Goal: Use online tool/utility: Utilize a website feature to perform a specific function

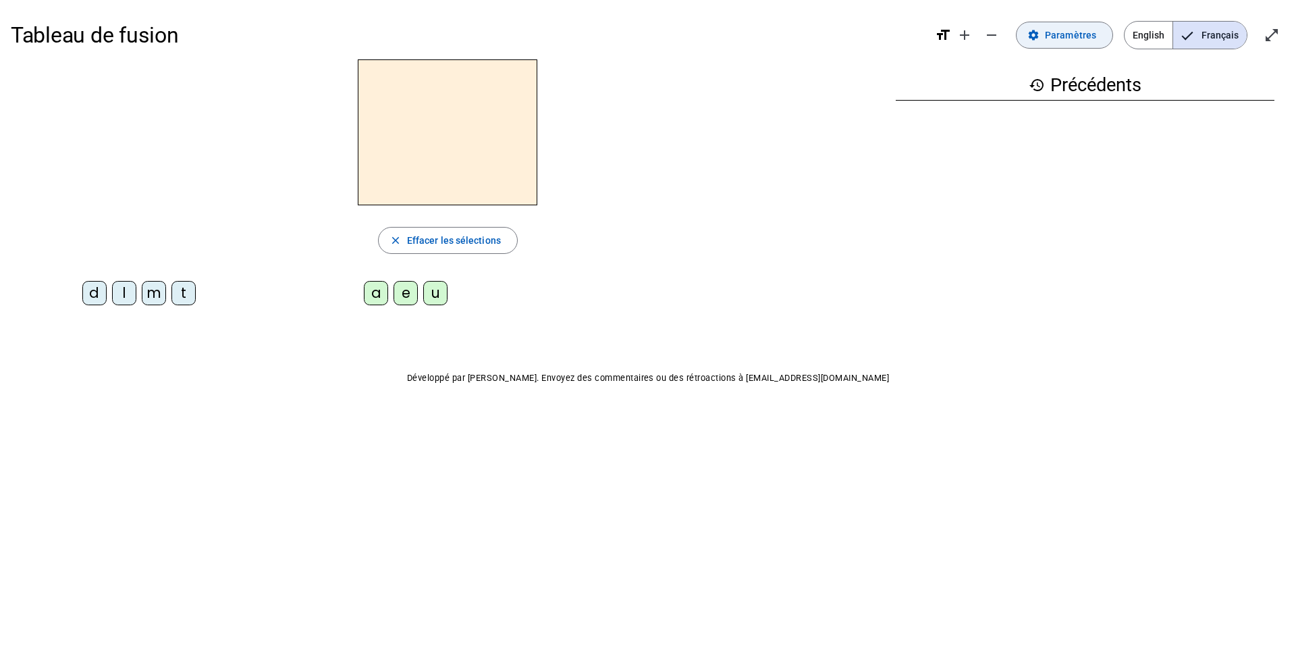
click at [1071, 41] on span "Paramètres" at bounding box center [1070, 35] width 51 height 16
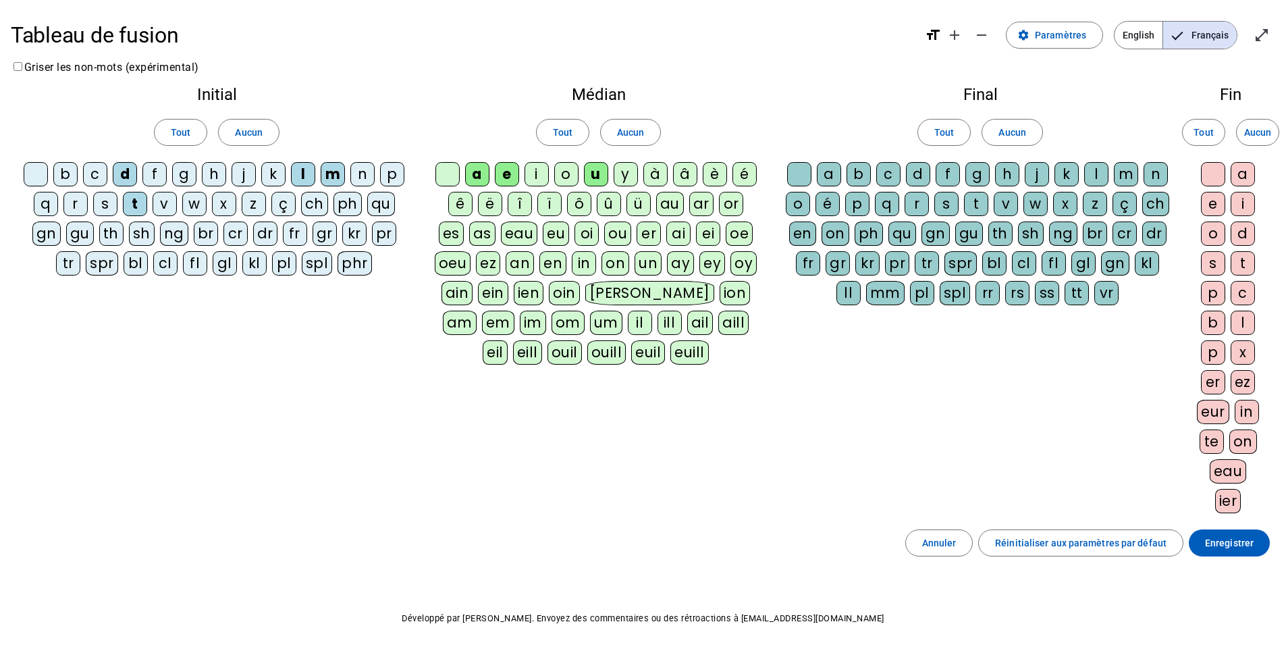
click at [541, 173] on div "i" at bounding box center [537, 174] width 24 height 24
click at [1225, 536] on span "Enregistrer" at bounding box center [1229, 543] width 49 height 16
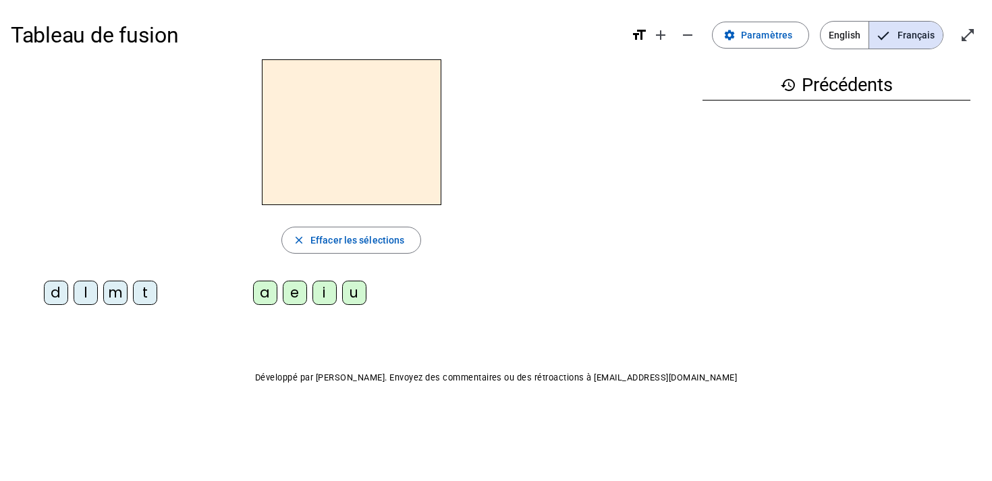
click at [55, 296] on div "d" at bounding box center [56, 293] width 24 height 24
click at [265, 288] on div "a" at bounding box center [265, 293] width 24 height 24
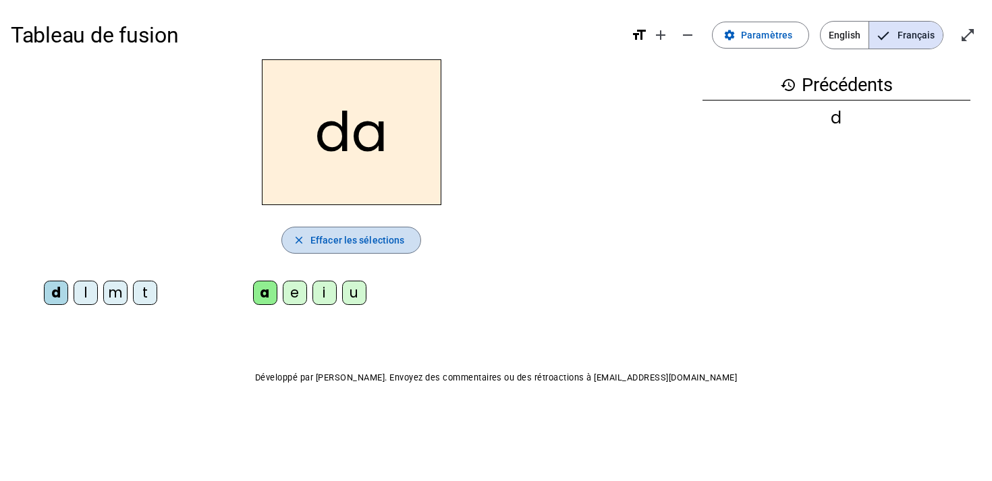
click at [336, 241] on span "Effacer les sélections" at bounding box center [358, 240] width 94 height 16
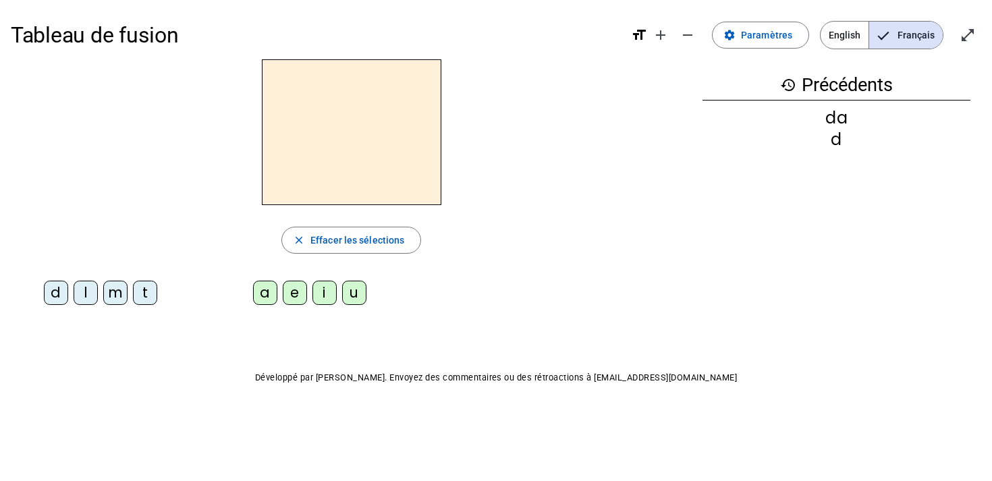
click at [85, 294] on div "l" at bounding box center [86, 293] width 24 height 24
click at [273, 299] on div "a" at bounding box center [265, 293] width 24 height 24
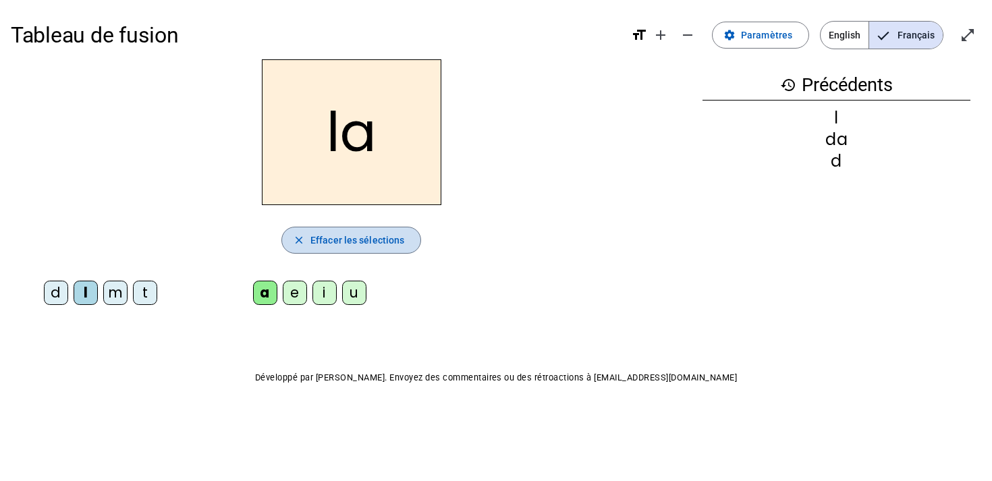
click at [331, 246] on span "Effacer les sélections" at bounding box center [358, 240] width 94 height 16
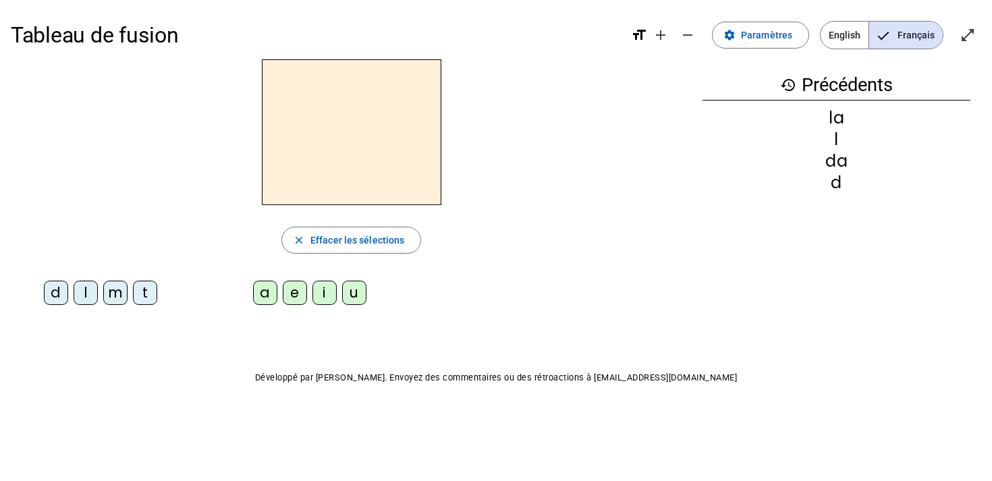
click at [117, 296] on div "m" at bounding box center [115, 293] width 24 height 24
click at [260, 304] on div "a" at bounding box center [265, 293] width 24 height 24
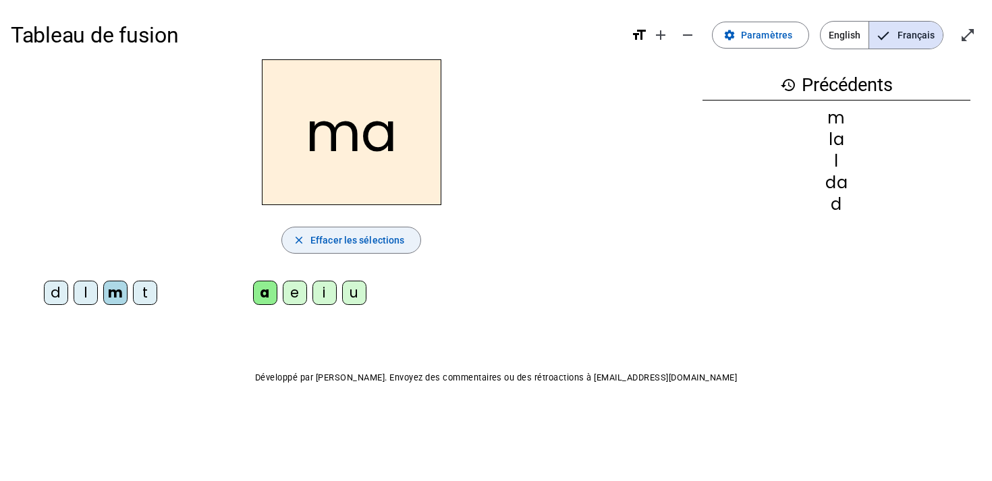
click at [316, 245] on span "Effacer les sélections" at bounding box center [358, 240] width 94 height 16
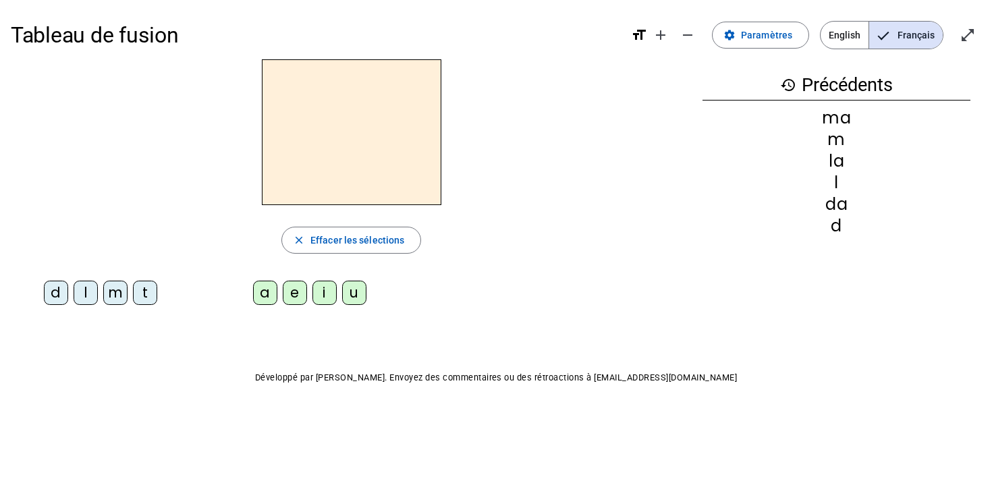
click at [145, 295] on div "t" at bounding box center [145, 293] width 24 height 24
click at [269, 292] on div "a" at bounding box center [265, 293] width 24 height 24
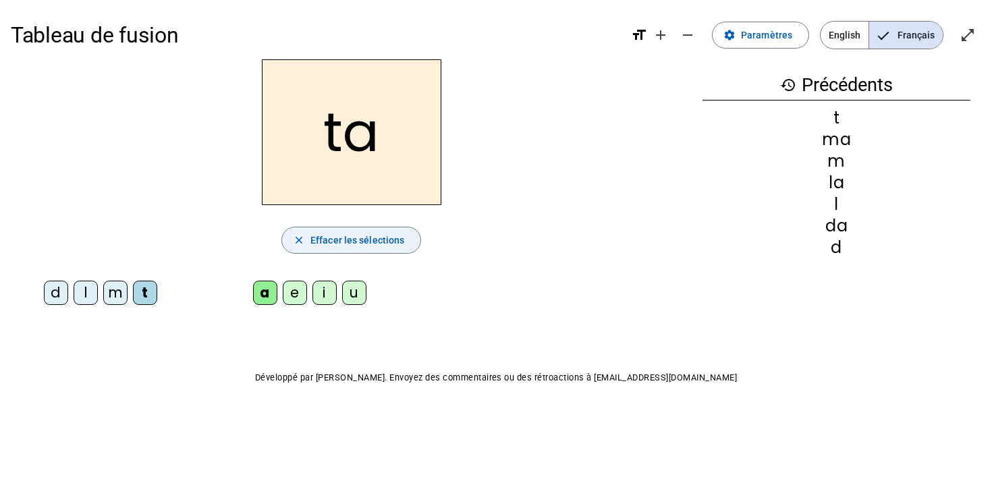
click at [373, 240] on span "Effacer les sélections" at bounding box center [358, 240] width 94 height 16
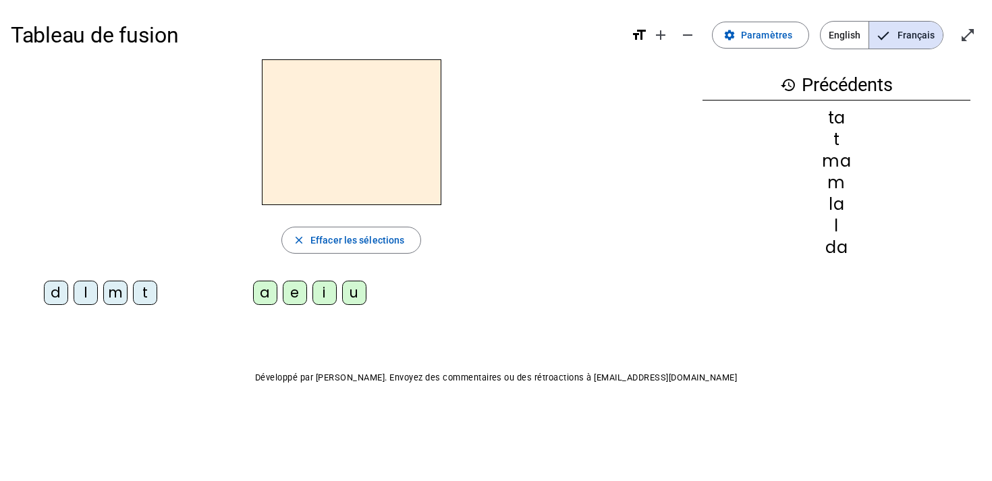
click at [59, 297] on div "d" at bounding box center [56, 293] width 24 height 24
click at [297, 293] on div "e" at bounding box center [295, 293] width 24 height 24
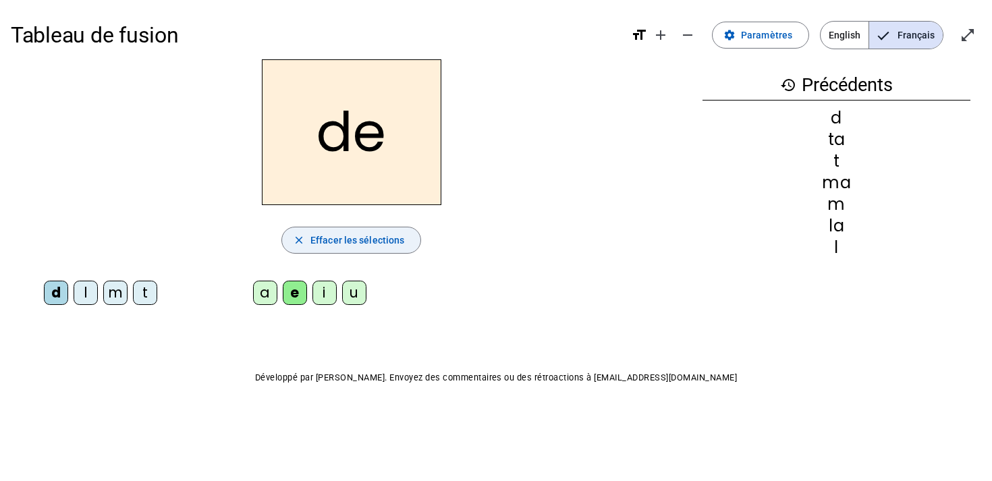
click at [363, 246] on span "Effacer les sélections" at bounding box center [358, 240] width 94 height 16
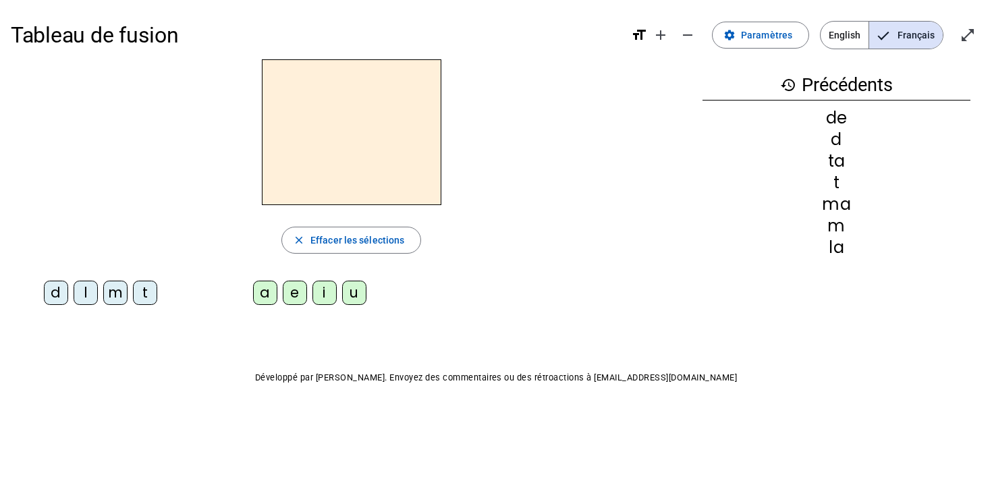
click at [83, 296] on div "l" at bounding box center [86, 293] width 24 height 24
click at [295, 294] on div "e" at bounding box center [295, 293] width 24 height 24
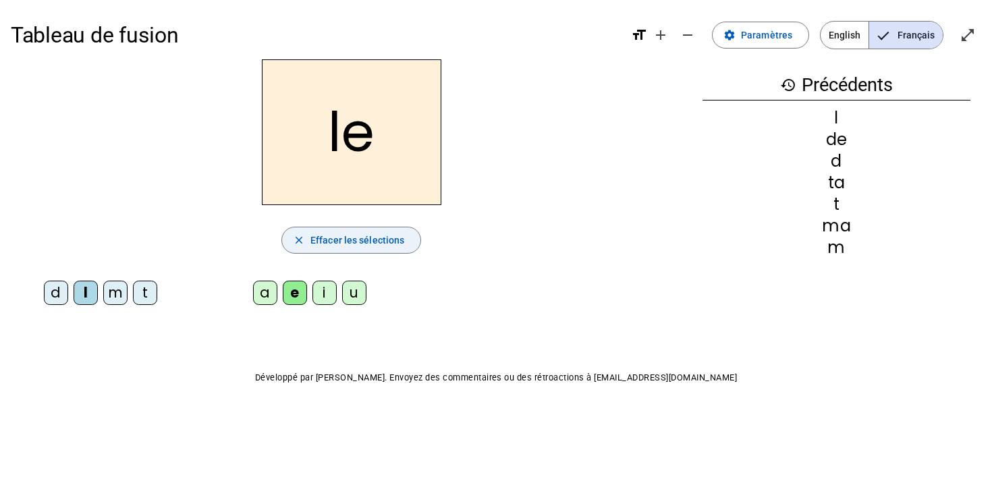
click at [315, 244] on span "Effacer les sélections" at bounding box center [358, 240] width 94 height 16
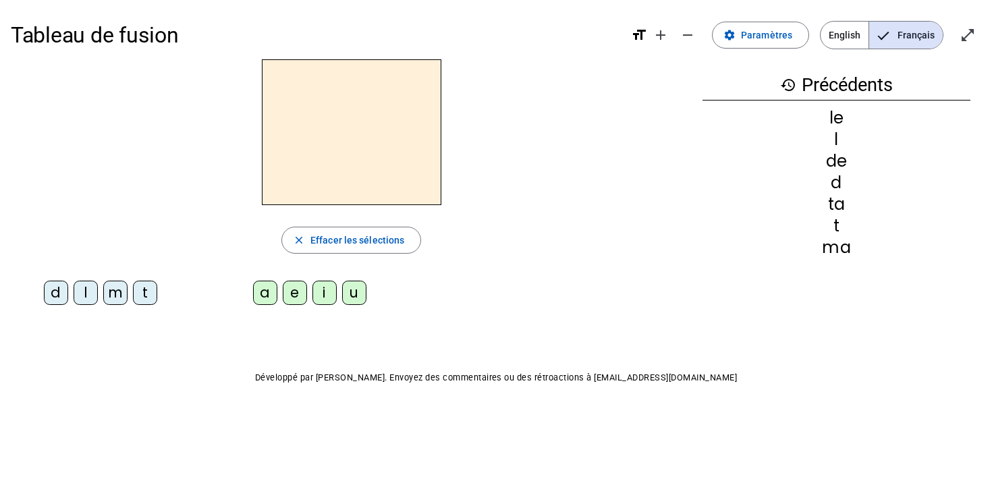
click at [115, 293] on div "m" at bounding box center [115, 293] width 24 height 24
click at [304, 289] on div "e" at bounding box center [295, 293] width 24 height 24
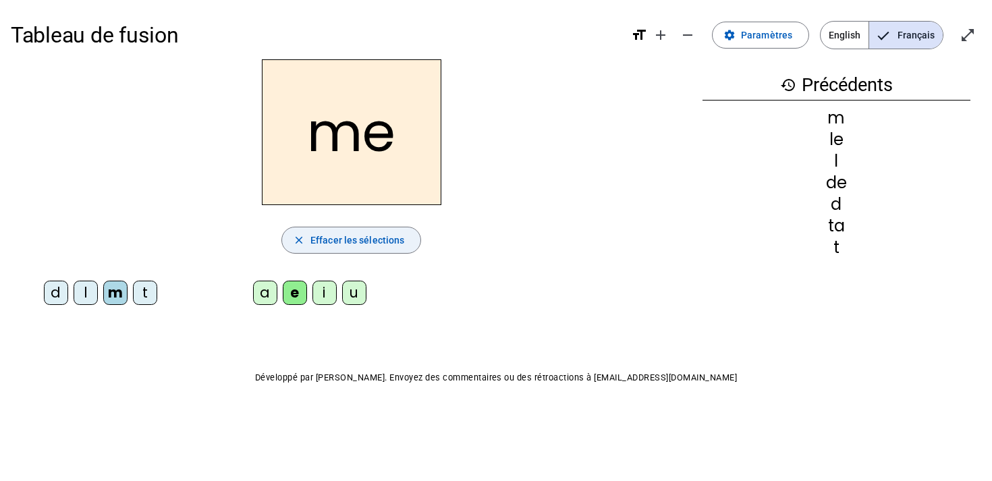
click at [318, 236] on span "Effacer les sélections" at bounding box center [358, 240] width 94 height 16
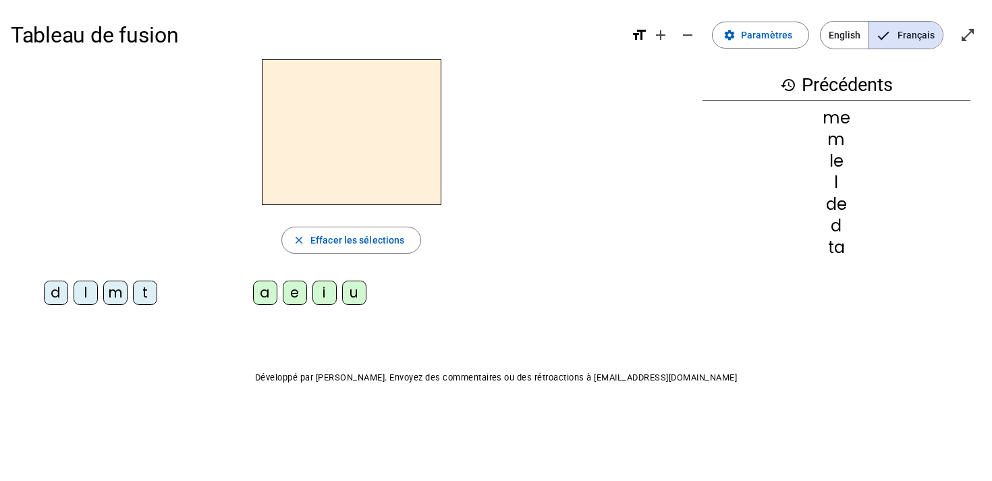
click at [146, 294] on div "t" at bounding box center [145, 293] width 24 height 24
click at [292, 286] on div "e" at bounding box center [295, 293] width 24 height 24
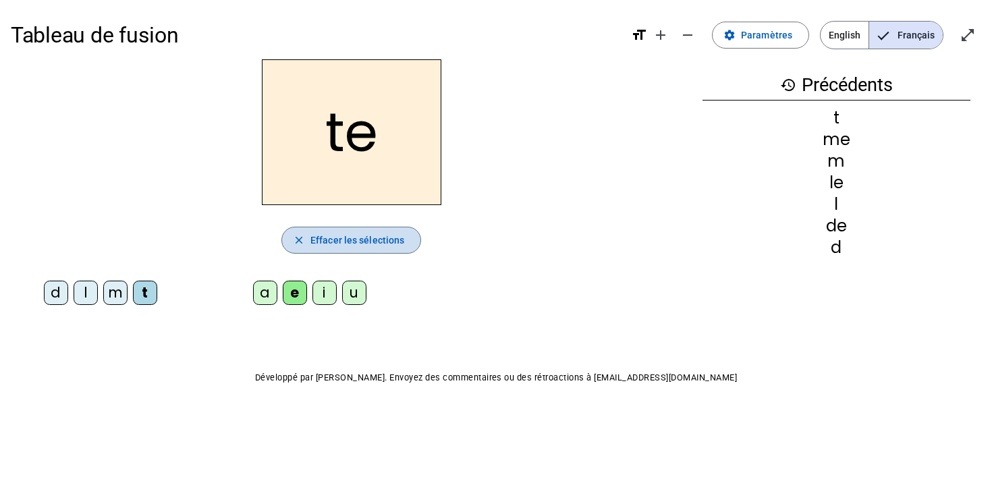
click at [358, 239] on span "Effacer les sélections" at bounding box center [358, 240] width 94 height 16
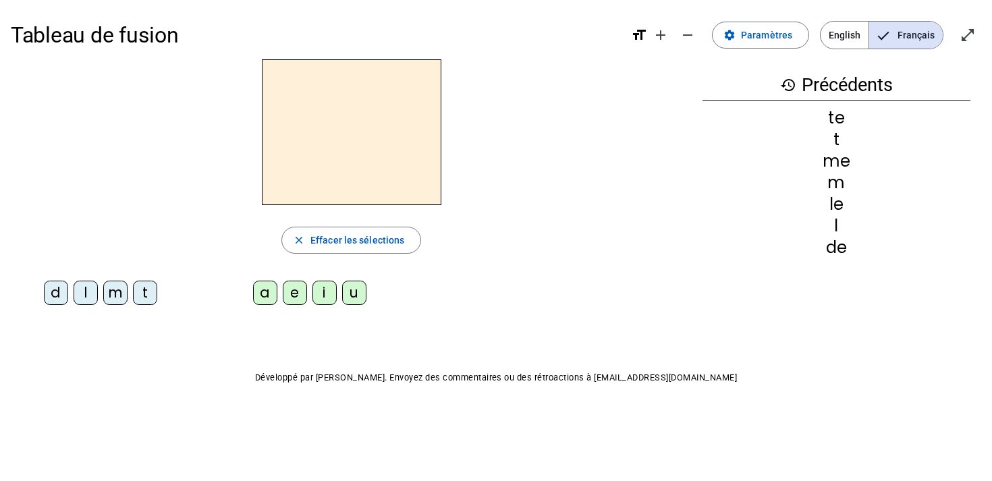
click at [119, 296] on div "m" at bounding box center [115, 293] width 24 height 24
click at [266, 294] on div "a" at bounding box center [265, 293] width 24 height 24
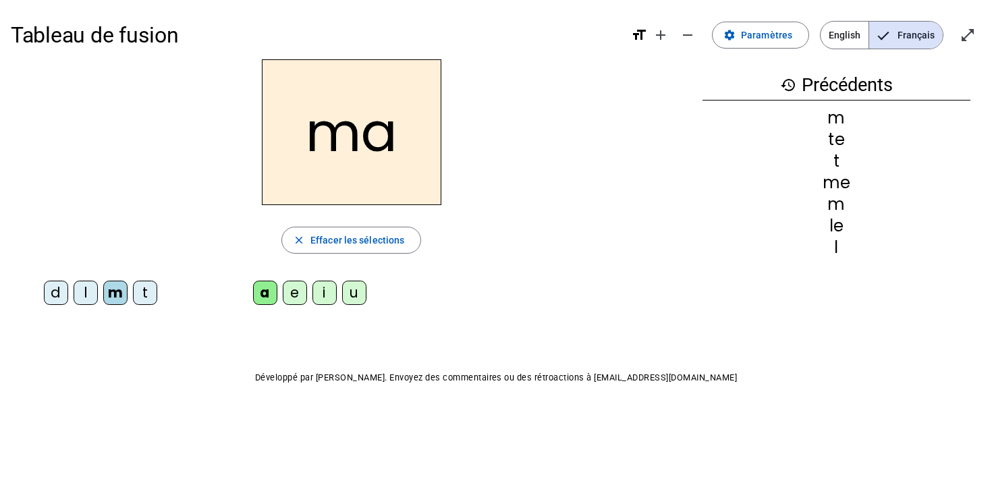
click at [87, 296] on div "l" at bounding box center [86, 293] width 24 height 24
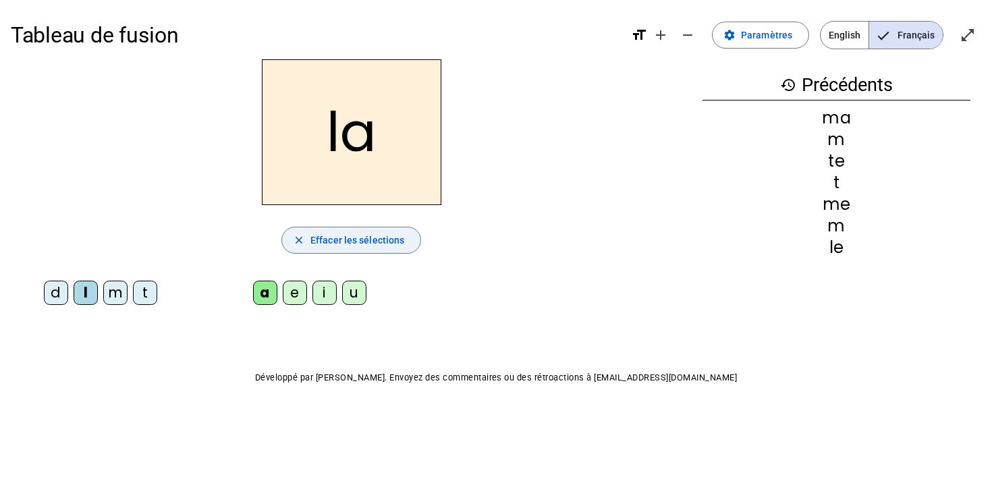
click at [331, 247] on span "Effacer les sélections" at bounding box center [358, 240] width 94 height 16
